Goal: Task Accomplishment & Management: Use online tool/utility

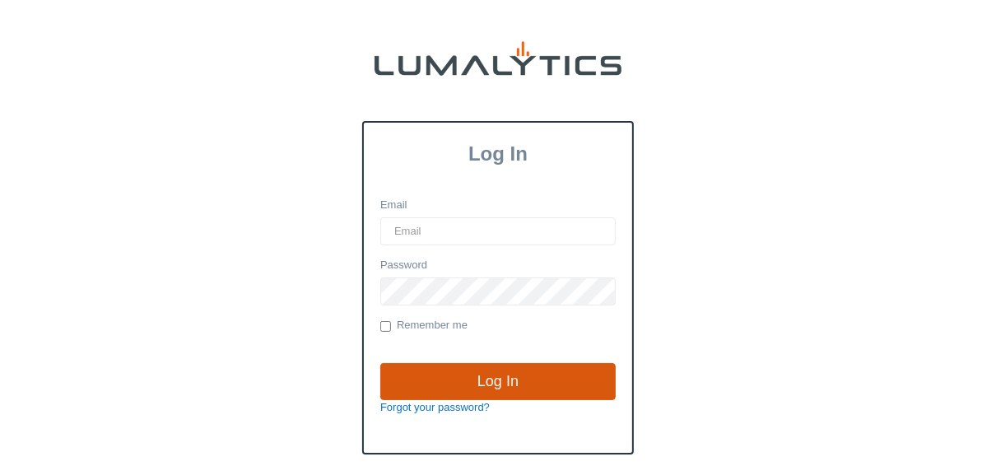
type input "[EMAIL_ADDRESS][DOMAIN_NAME]"
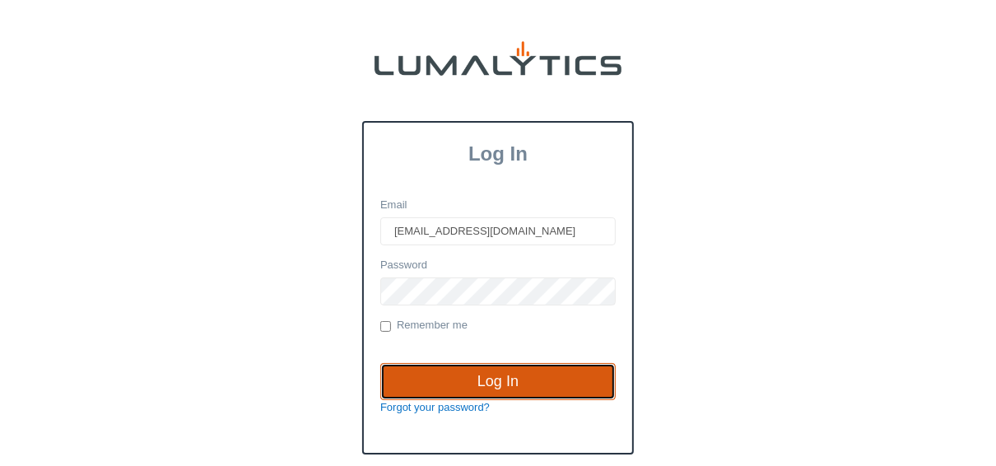
click at [453, 370] on input "Log In" at bounding box center [497, 382] width 235 height 38
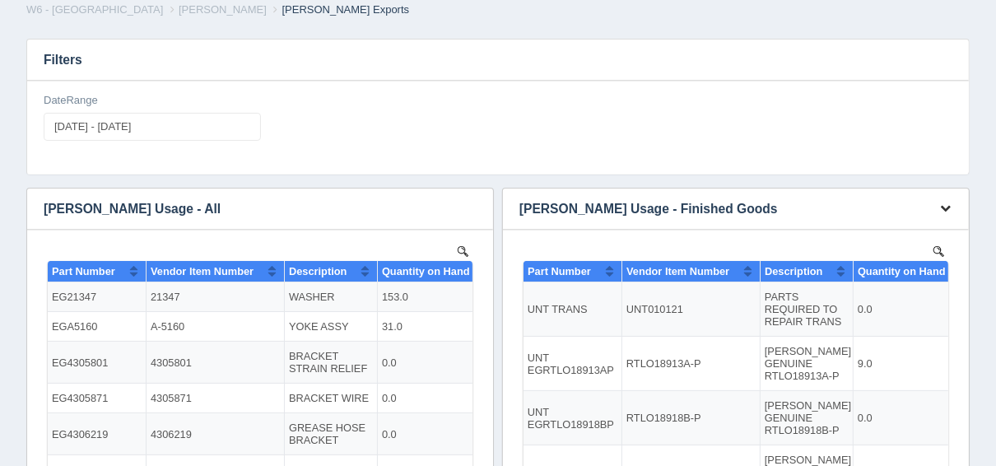
click at [947, 207] on icon "button" at bounding box center [945, 207] width 11 height 11
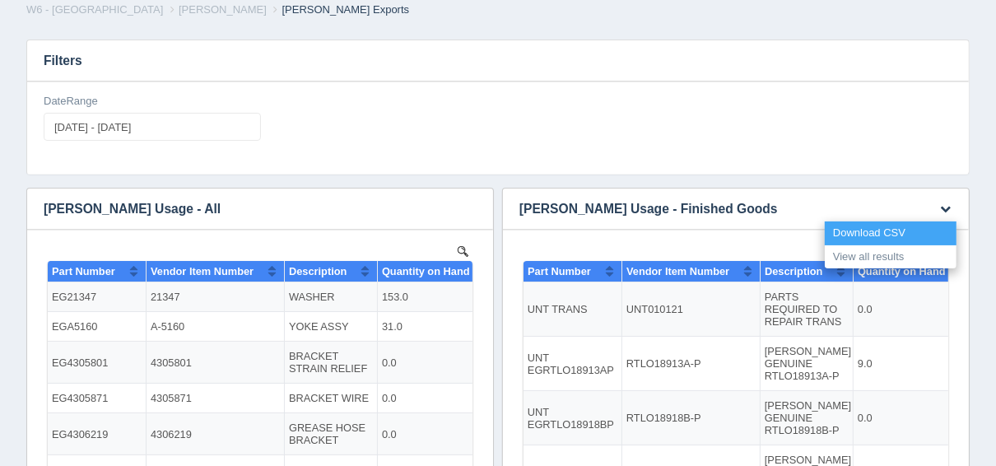
click at [901, 232] on link "Download CSV" at bounding box center [891, 233] width 132 height 24
